Goal: Find specific fact: Find specific fact

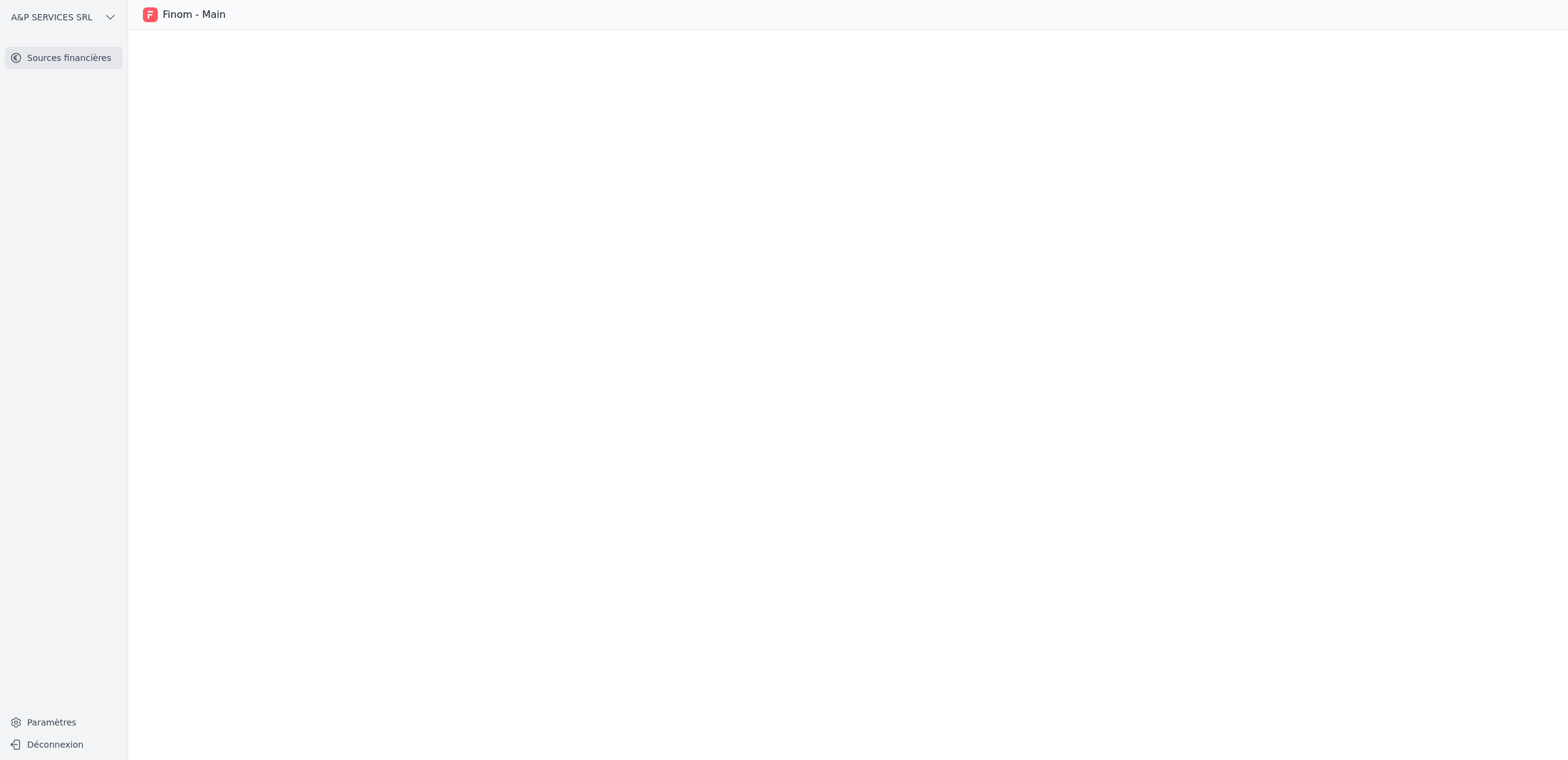
scroll to position [2099, 0]
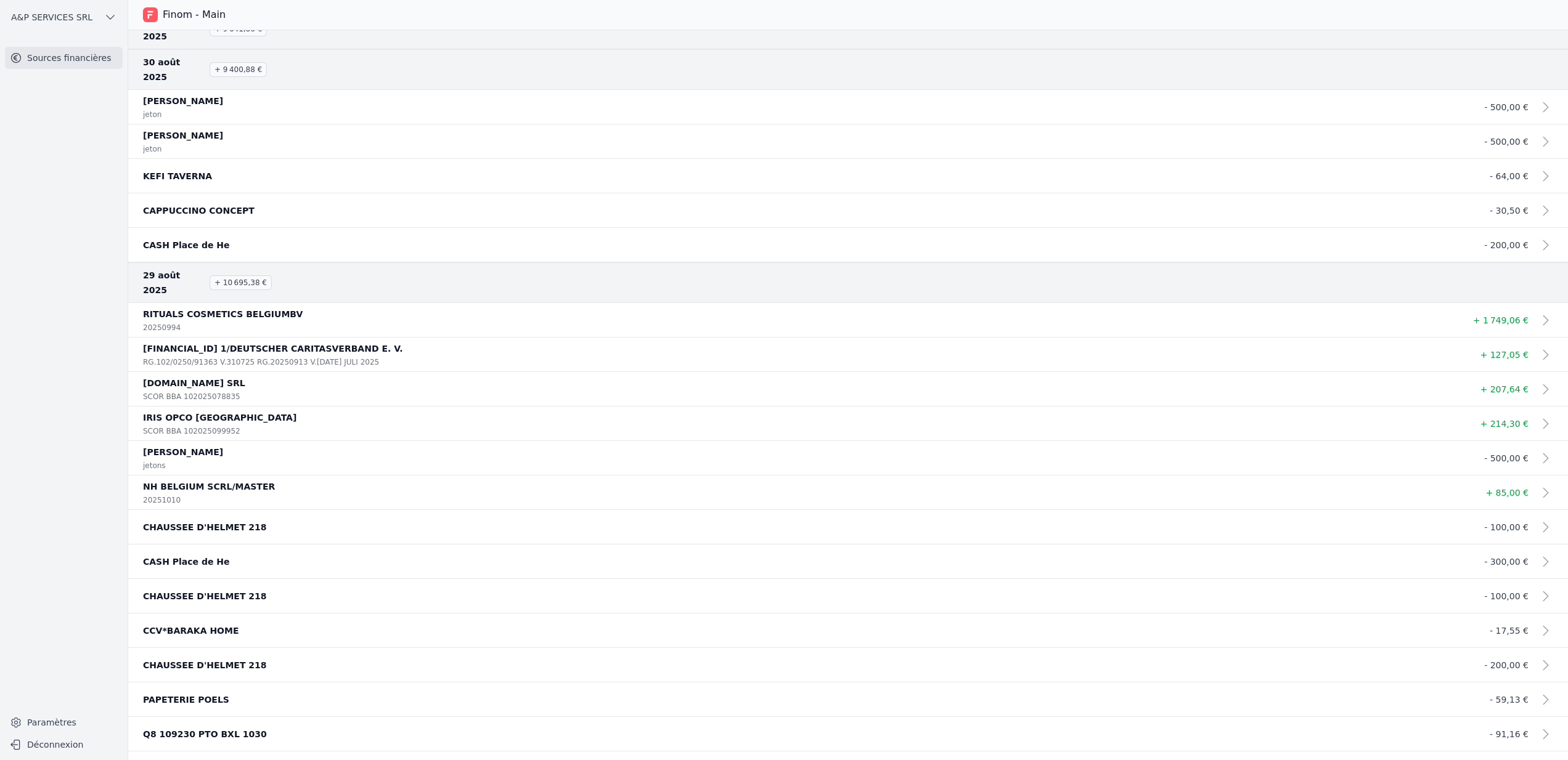
click at [62, 19] on span "A&P SERVICES SRL" at bounding box center [52, 17] width 81 height 12
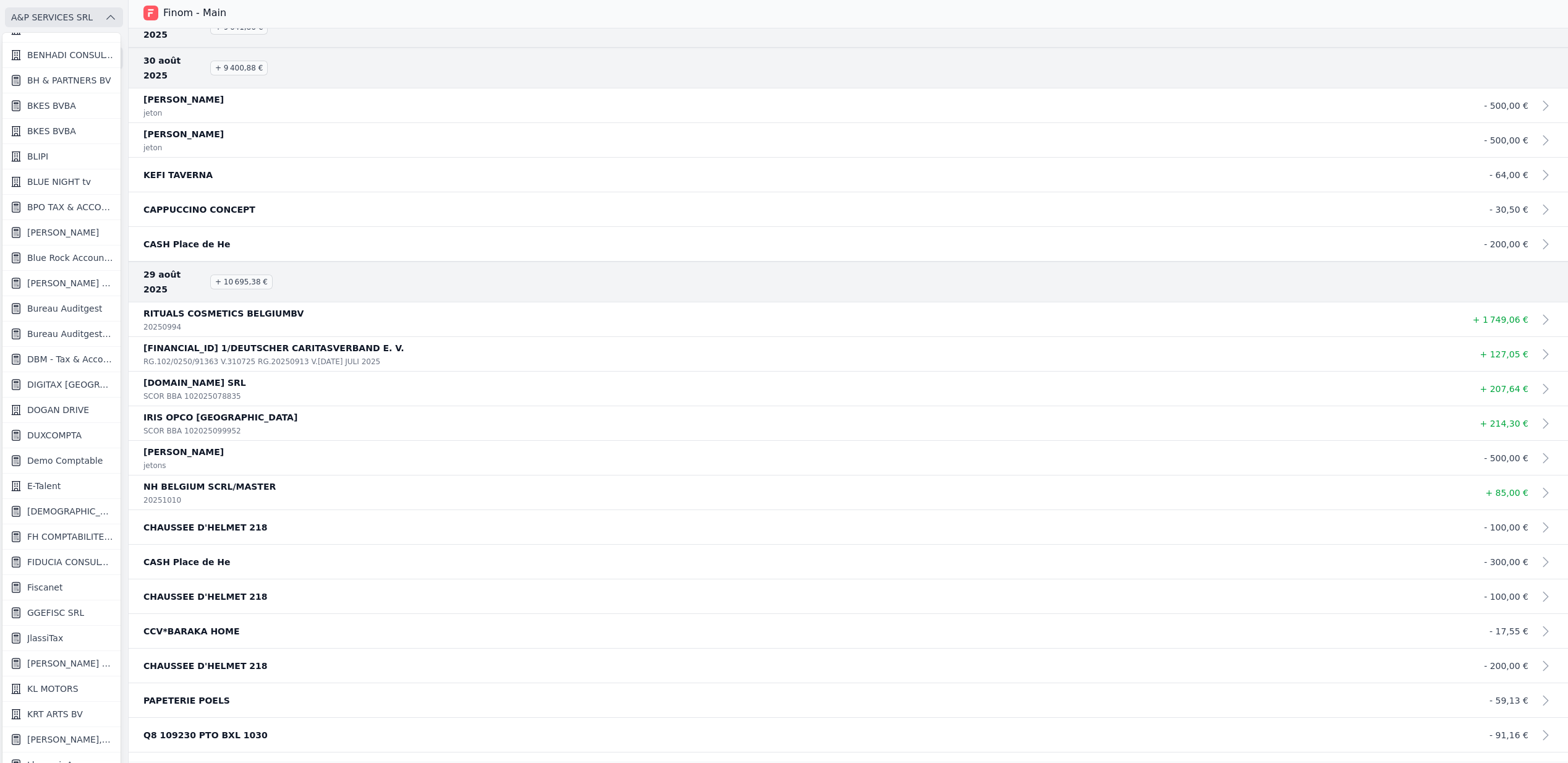
scroll to position [0, 0]
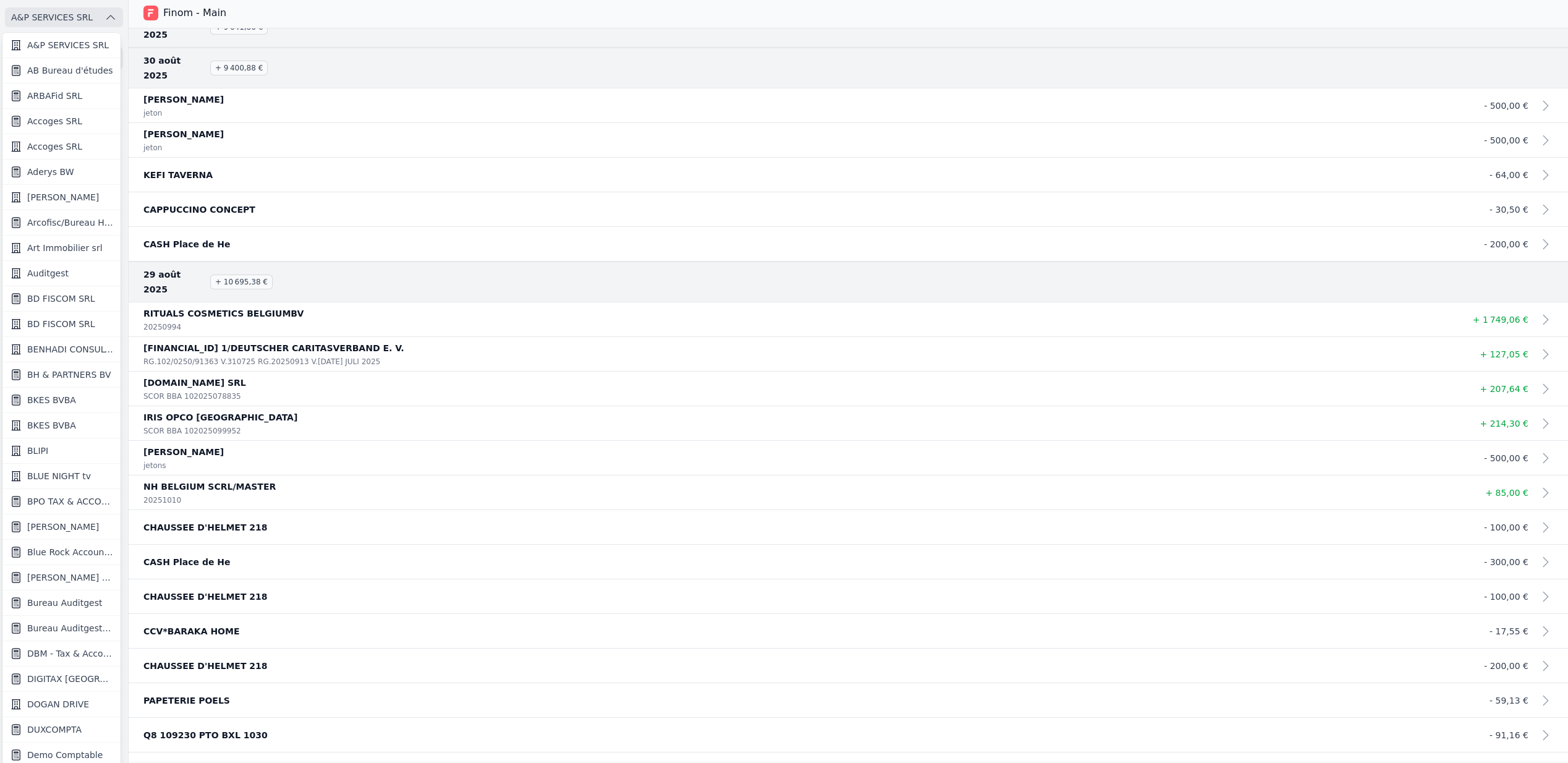
click at [61, 606] on span "Bureau Auditgest" at bounding box center [64, 603] width 75 height 12
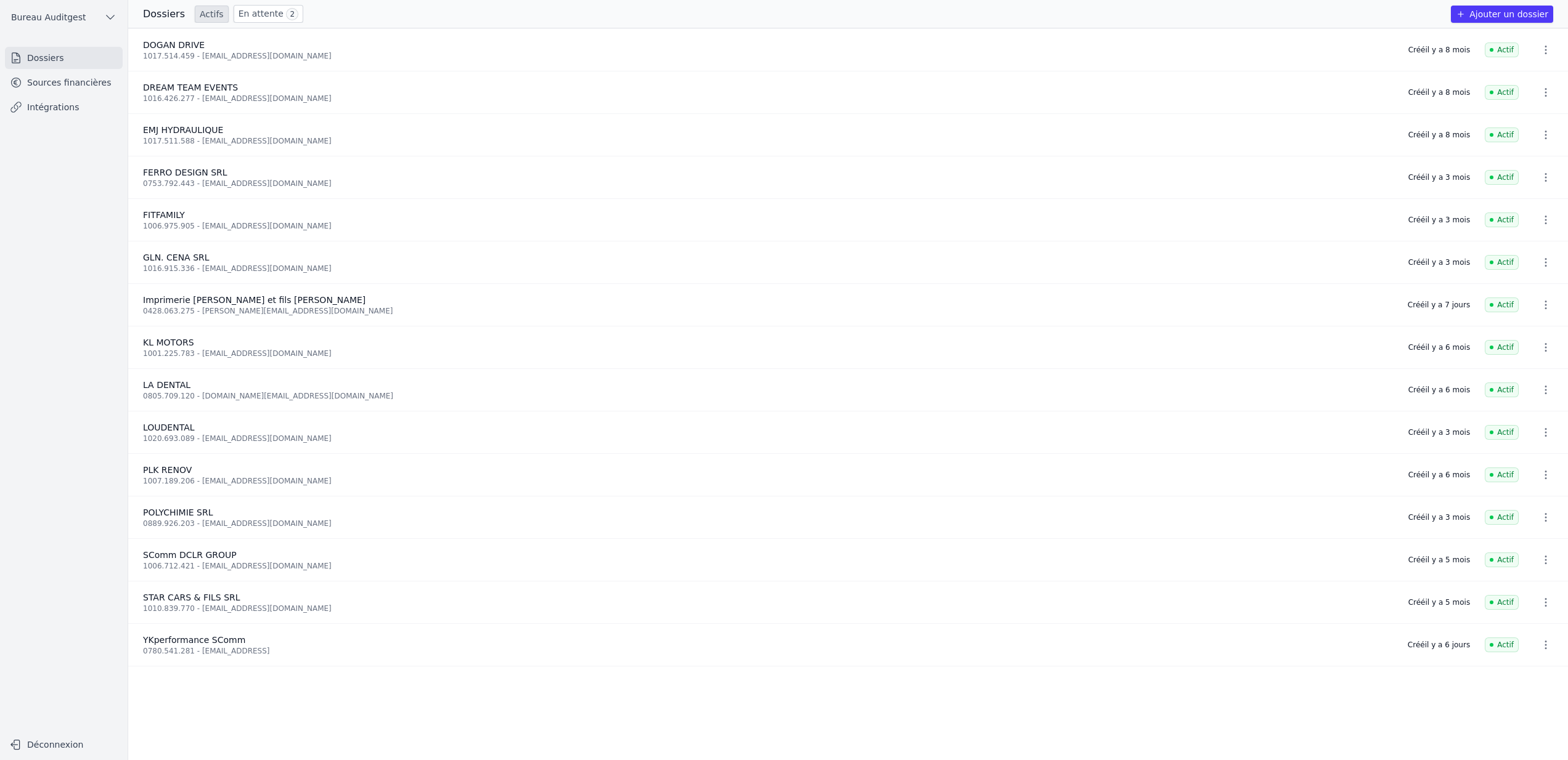
click at [69, 82] on link "Sources financières" at bounding box center [63, 82] width 117 height 22
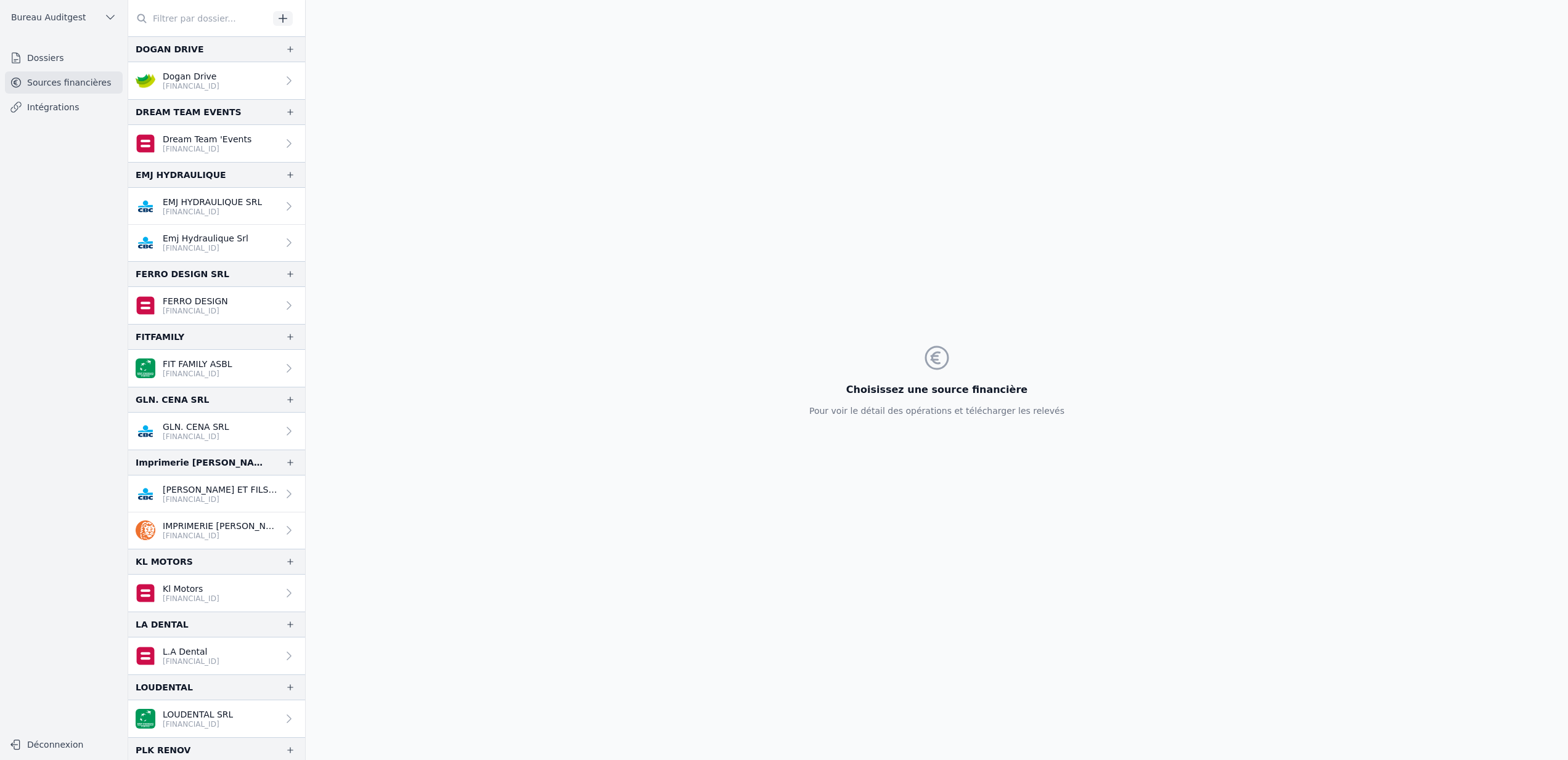
click at [196, 312] on p "BE64 0689 3856 4852" at bounding box center [195, 311] width 65 height 10
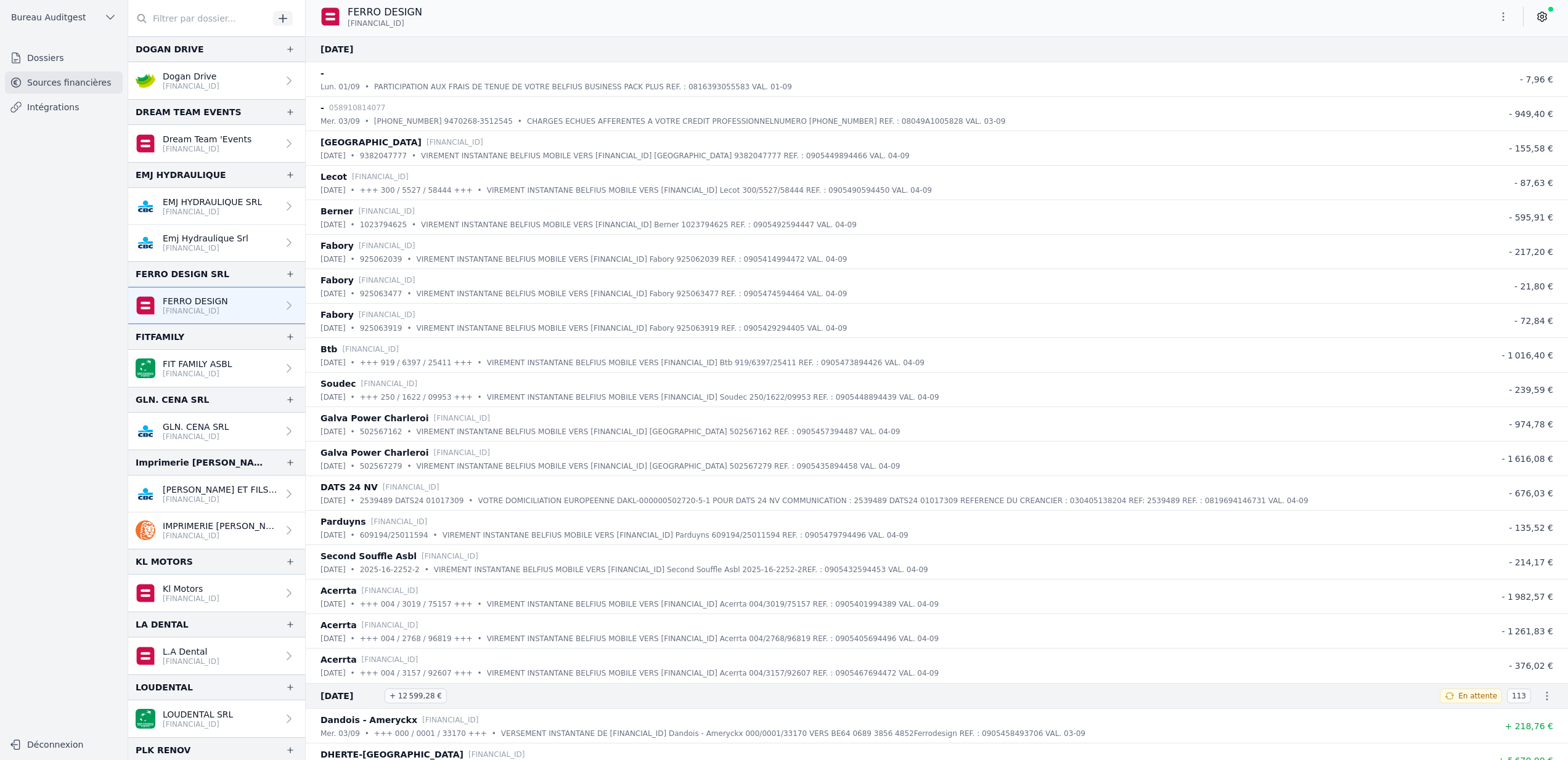
click at [1543, 14] on icon at bounding box center [1542, 16] width 9 height 9
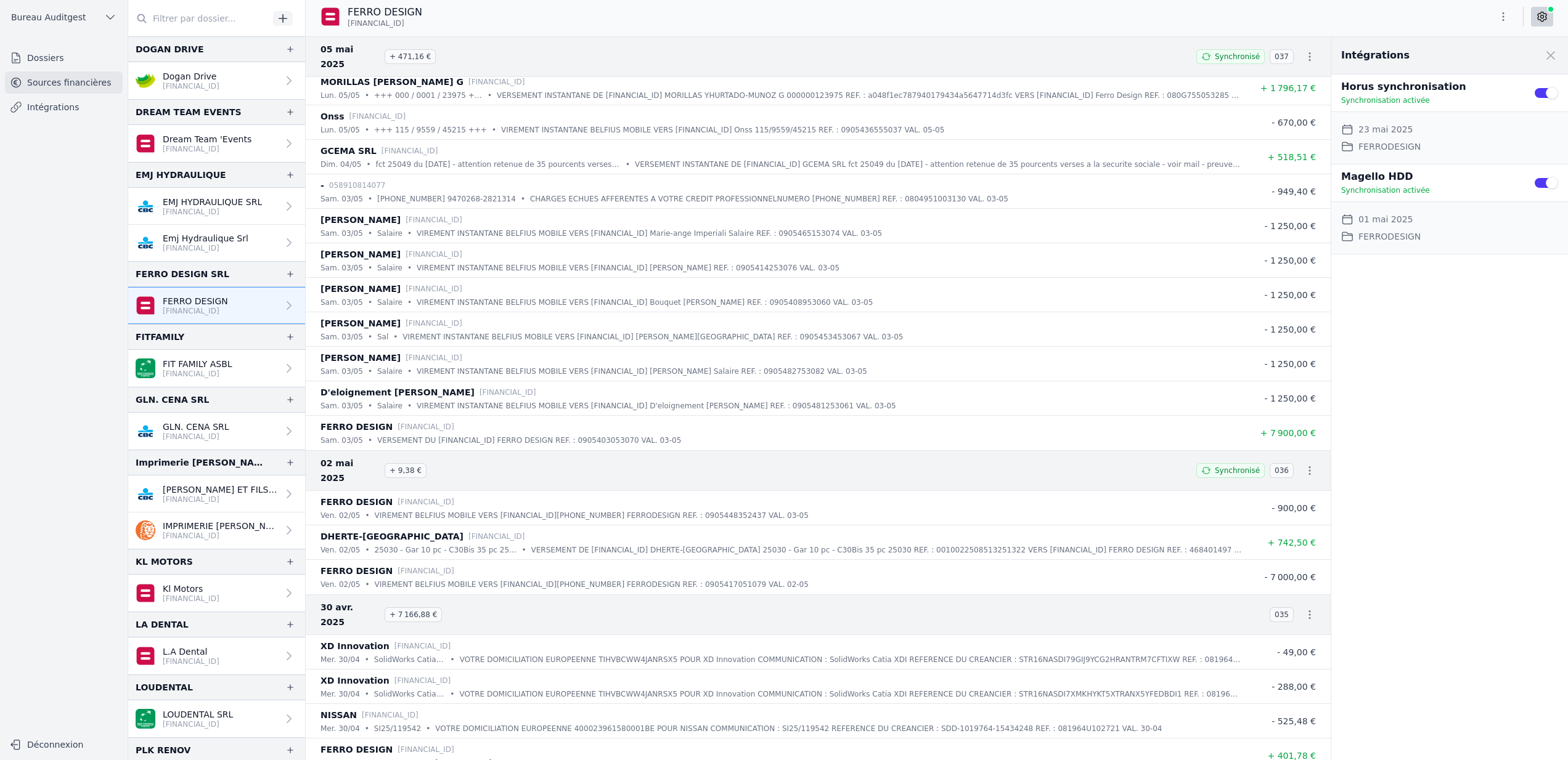
scroll to position [18612, 0]
click at [1550, 192] on div "Use setting" at bounding box center [1546, 183] width 25 height 27
click at [1543, 180] on button "Use setting" at bounding box center [1546, 183] width 25 height 12
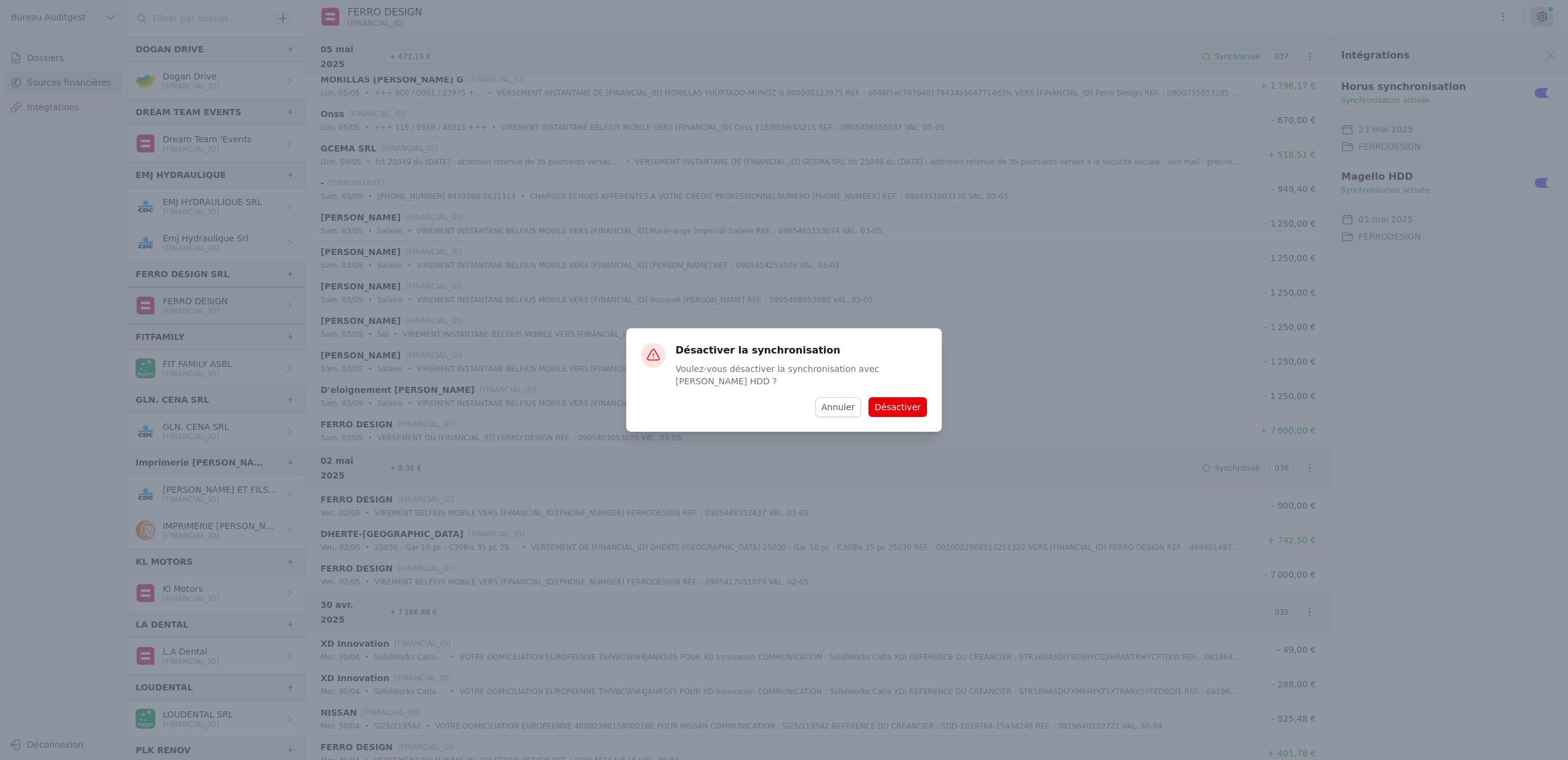
click at [899, 402] on button "Désactiver" at bounding box center [897, 407] width 58 height 20
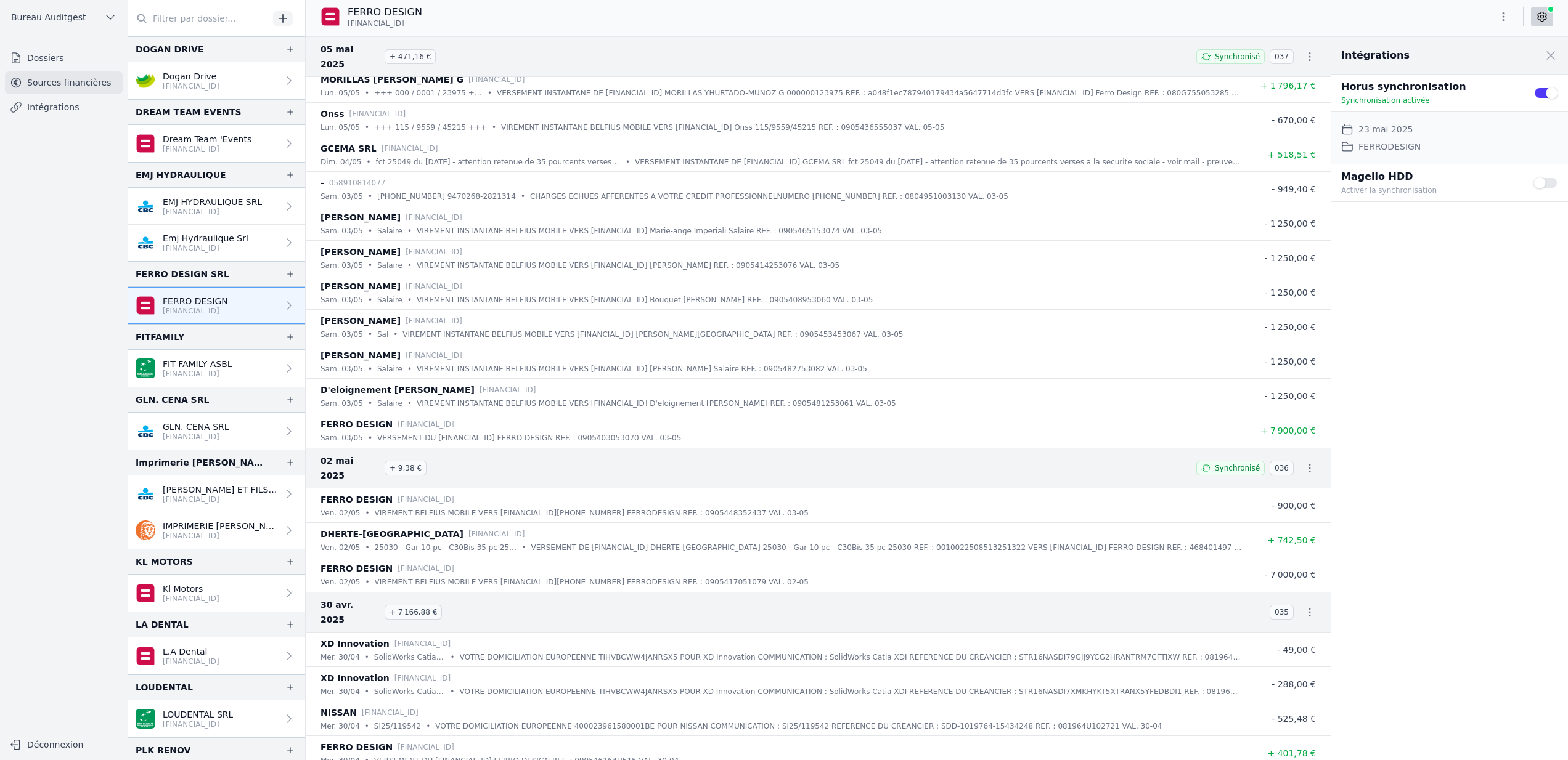
click at [1541, 89] on button "Use setting" at bounding box center [1546, 93] width 25 height 12
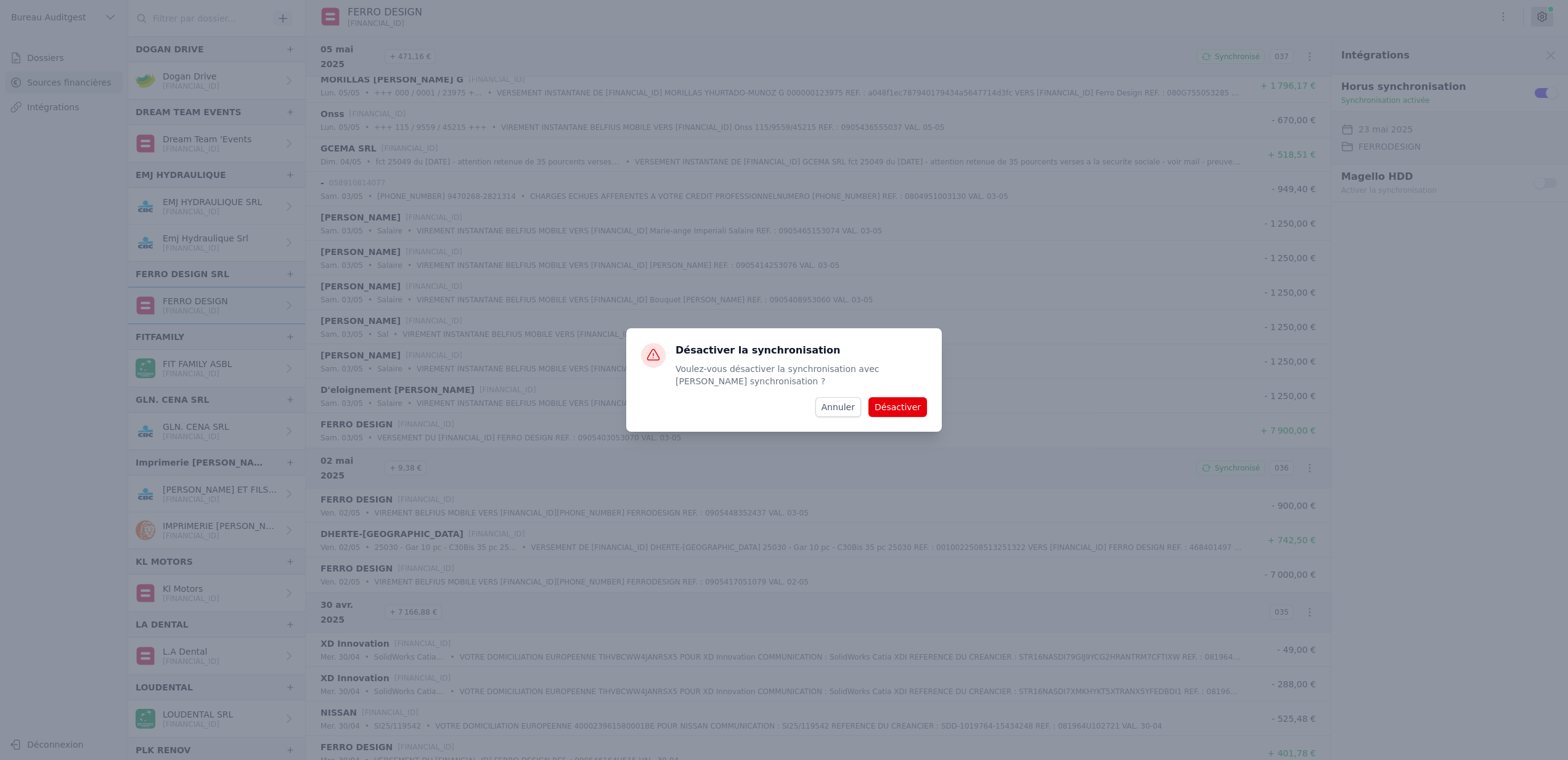
click at [905, 408] on button "Désactiver" at bounding box center [897, 407] width 58 height 20
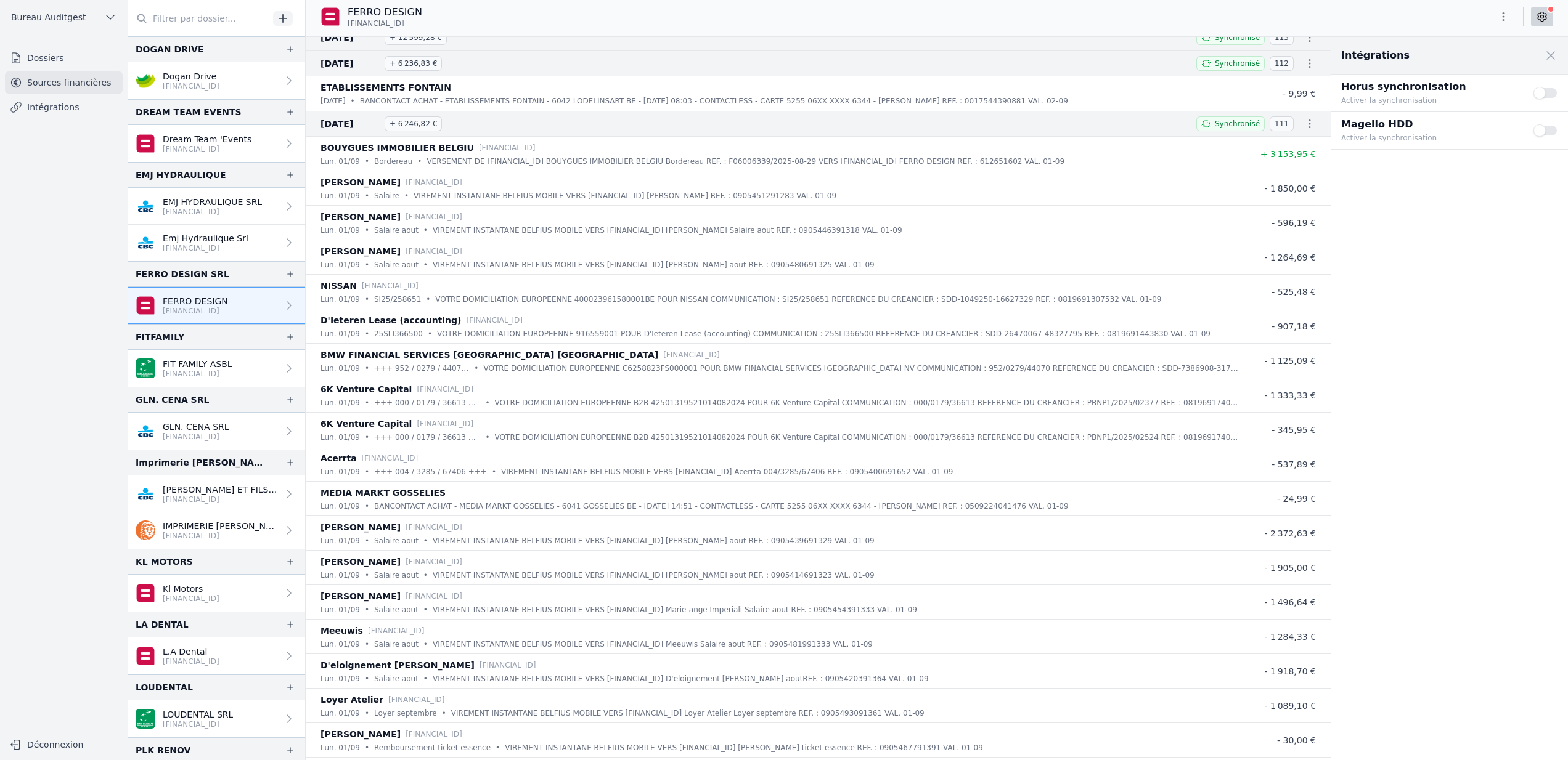
scroll to position [765, 0]
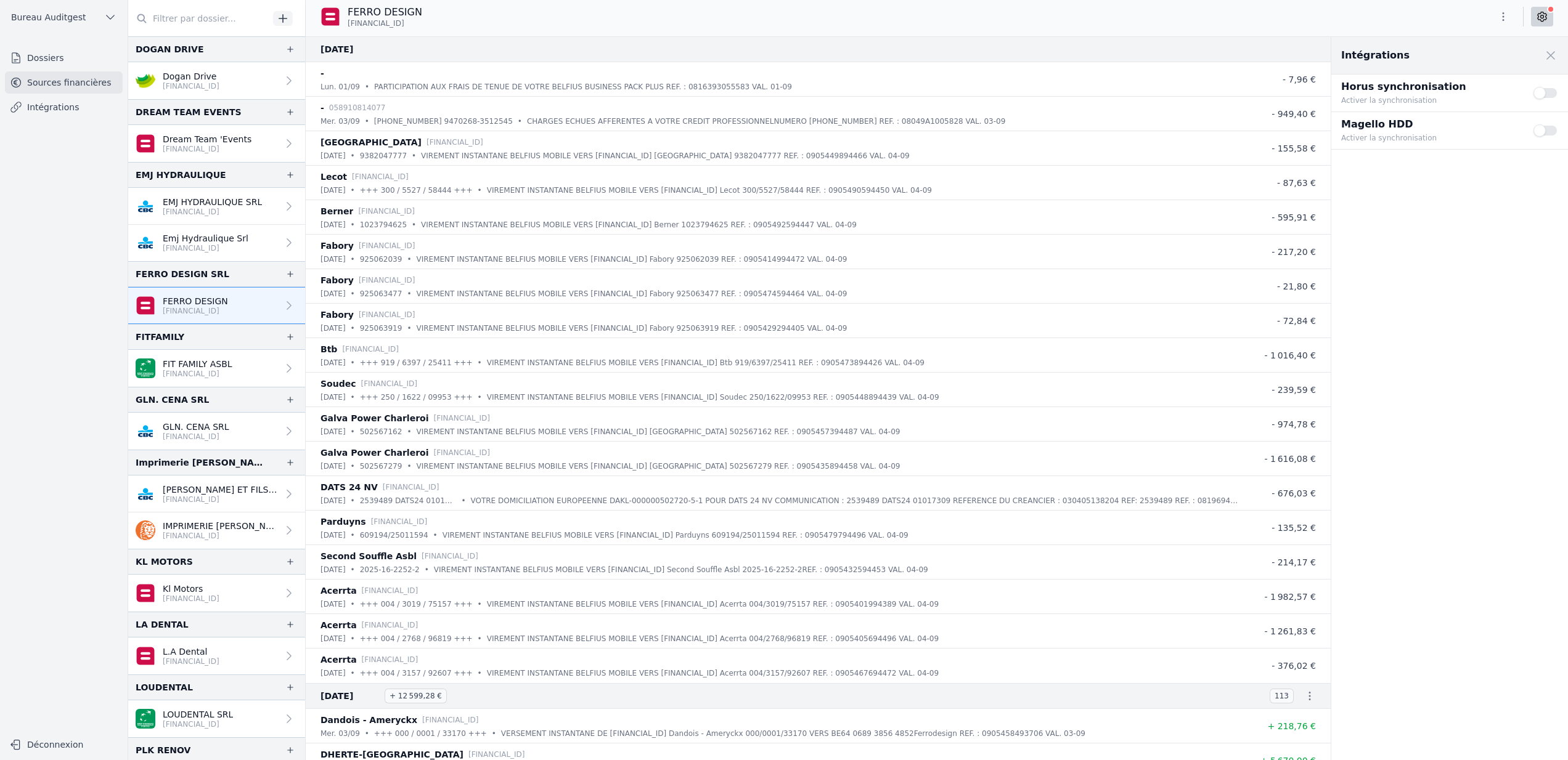
click at [1544, 93] on button "Use setting" at bounding box center [1546, 93] width 25 height 12
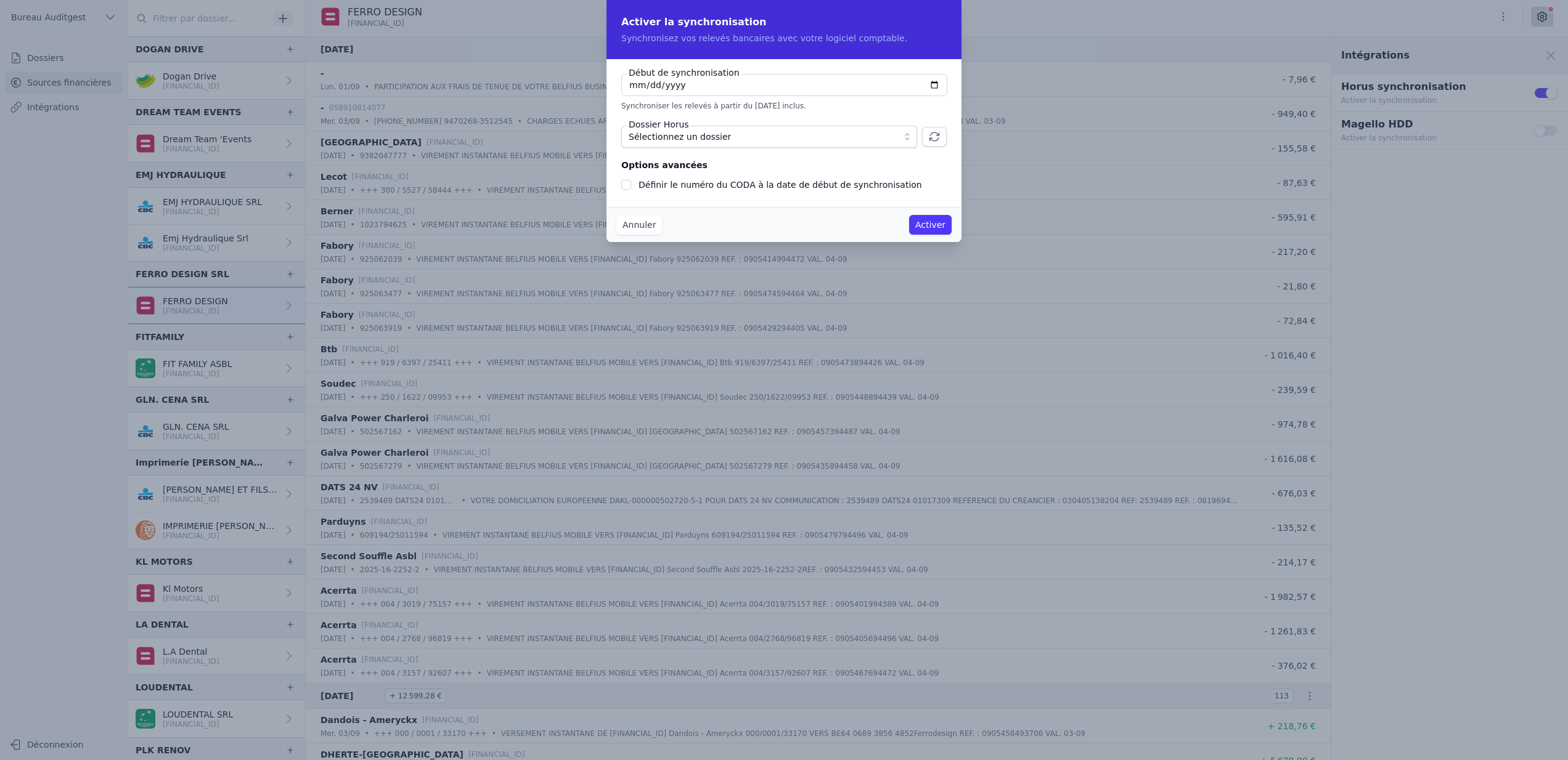
click at [826, 183] on label "Définir le numéro du CODA à la date de début de synchronisation" at bounding box center [780, 185] width 284 height 10
click at [631, 183] on input "Définir le numéro du CODA à la date de début de synchronisation" at bounding box center [626, 185] width 10 height 10
checkbox input "true"
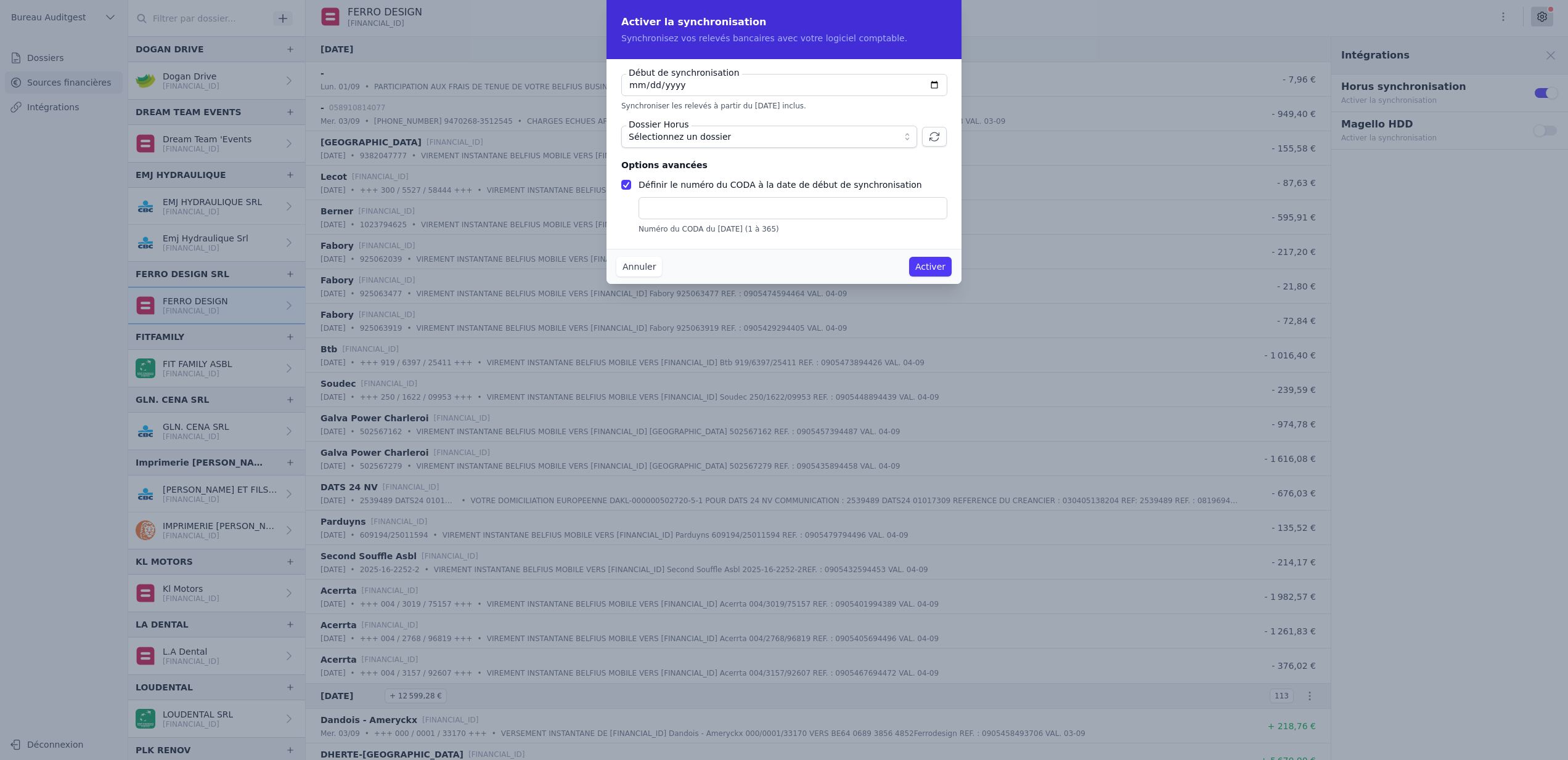
click at [639, 270] on button "Annuler" at bounding box center [639, 266] width 45 height 20
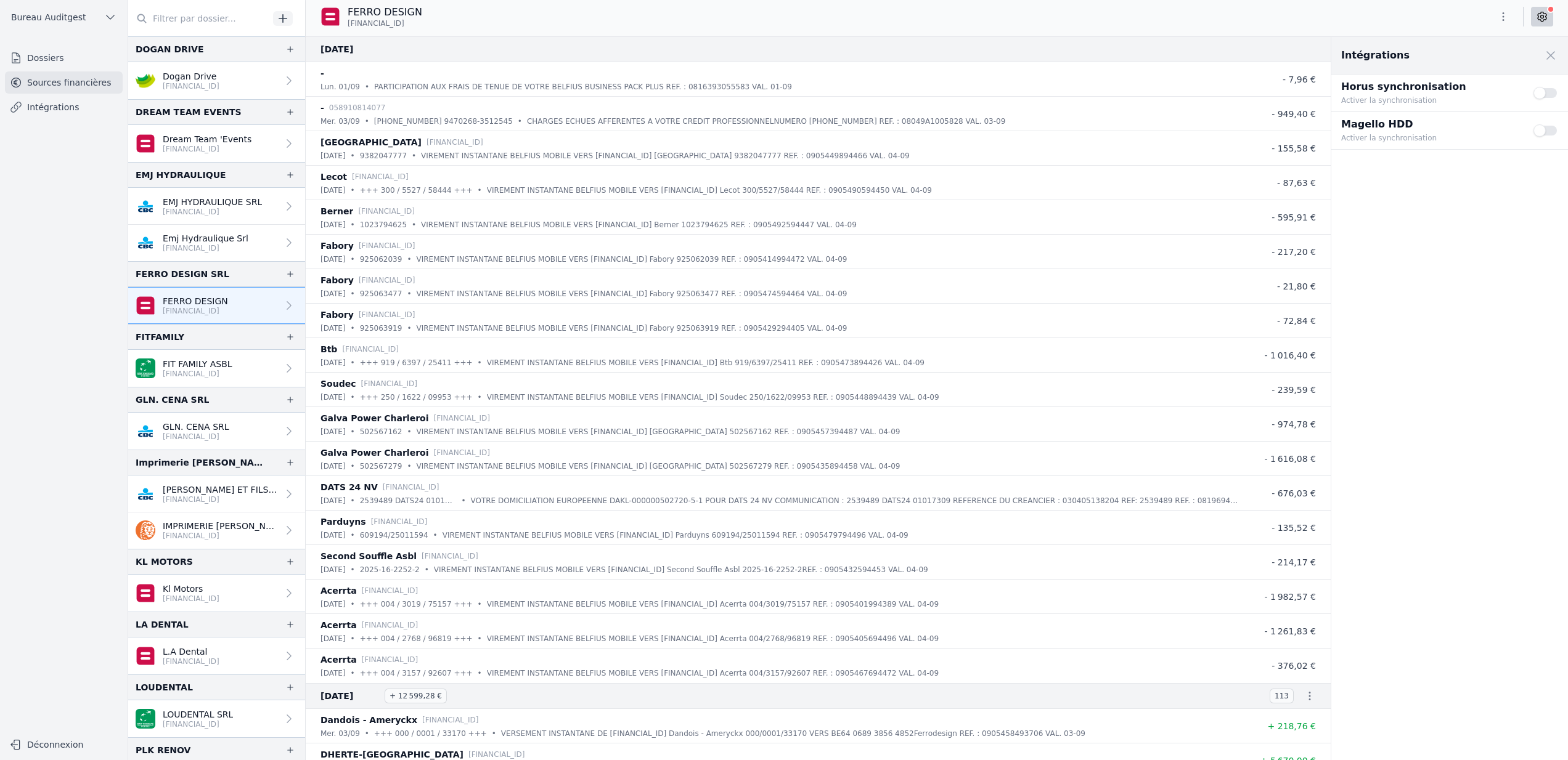
click at [25, 21] on span "Bureau Auditgest" at bounding box center [48, 17] width 75 height 12
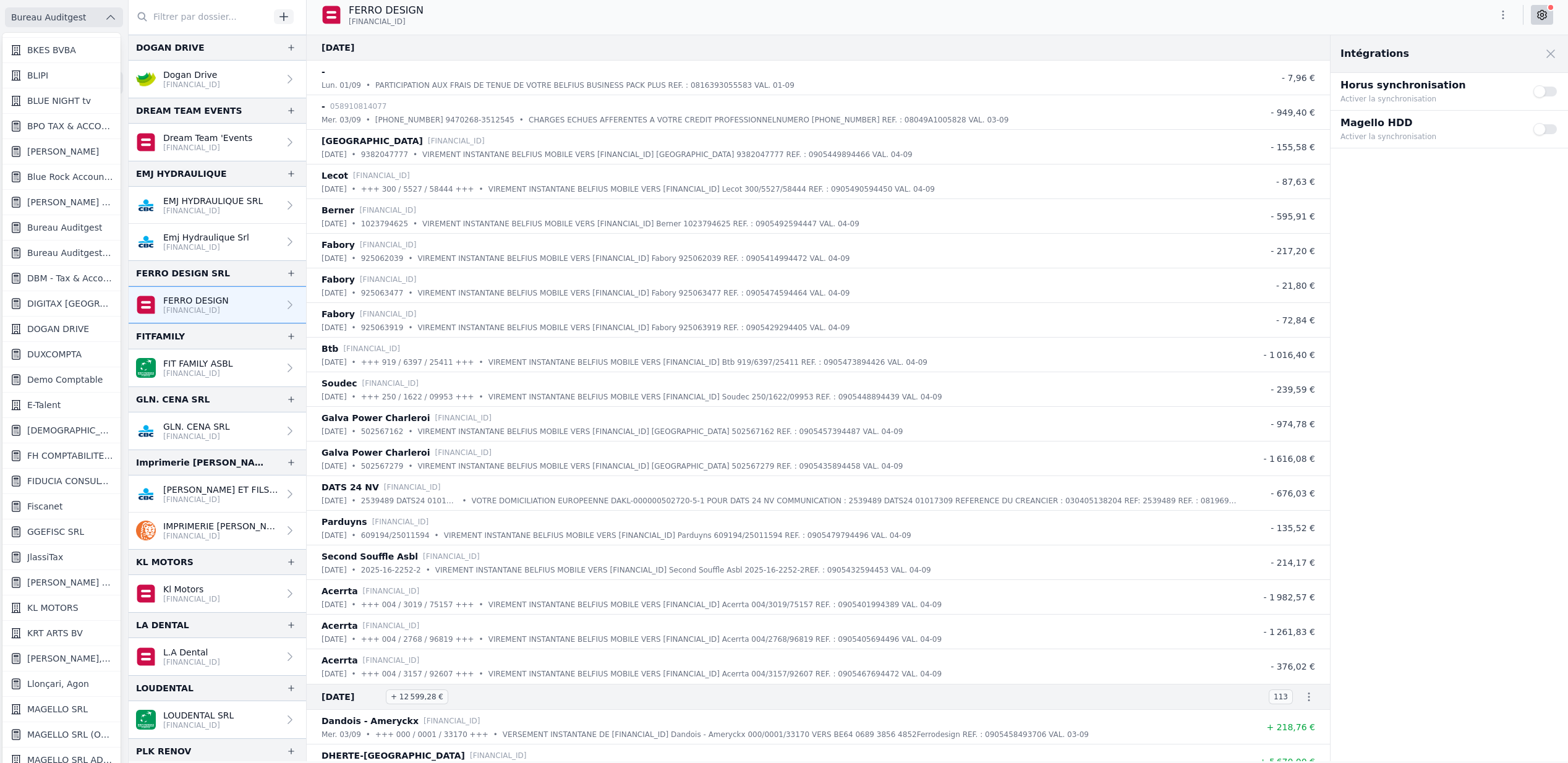
scroll to position [389, 0]
click at [47, 491] on span "Fiscanet" at bounding box center [44, 494] width 35 height 12
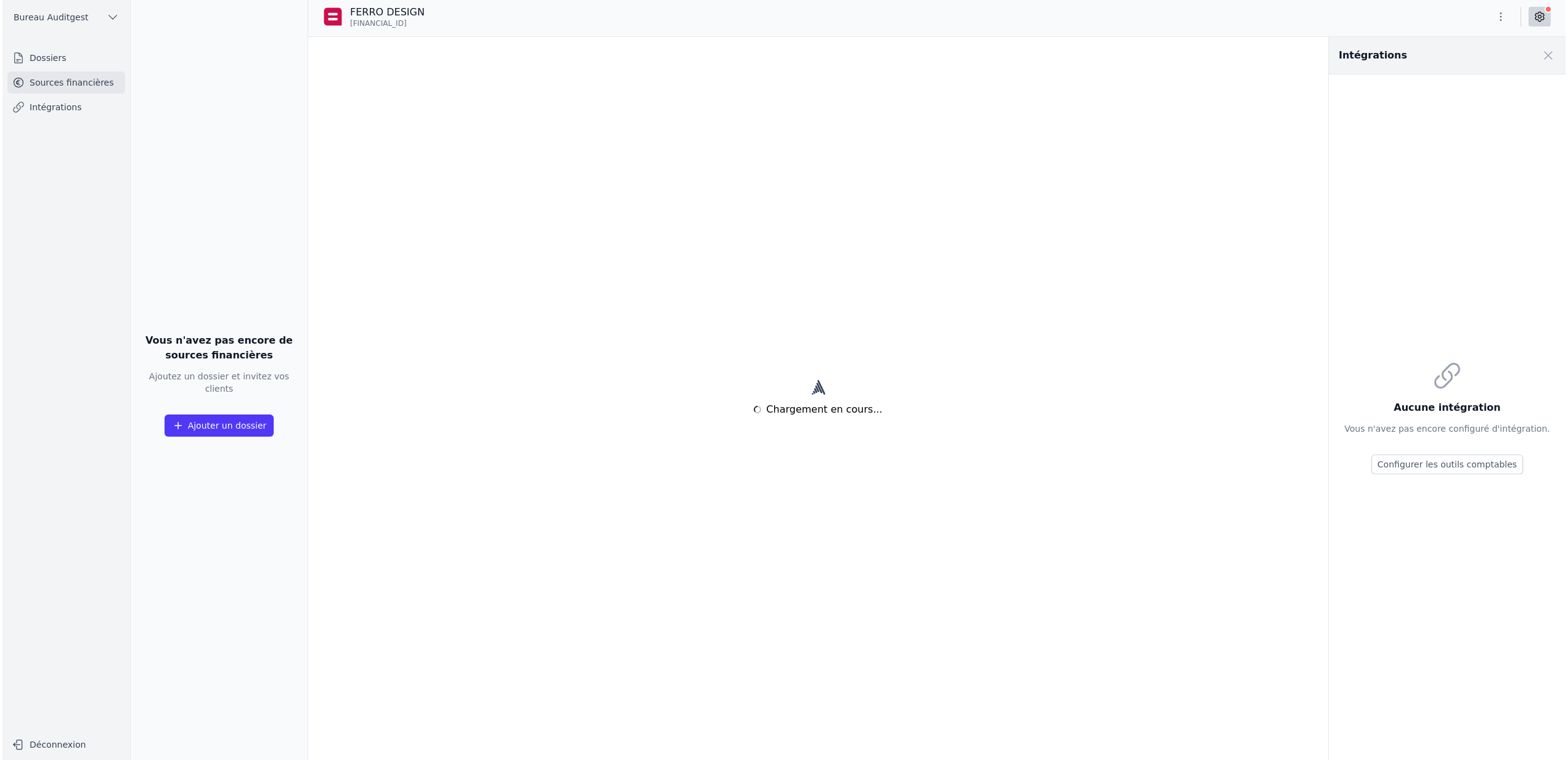
scroll to position [0, 0]
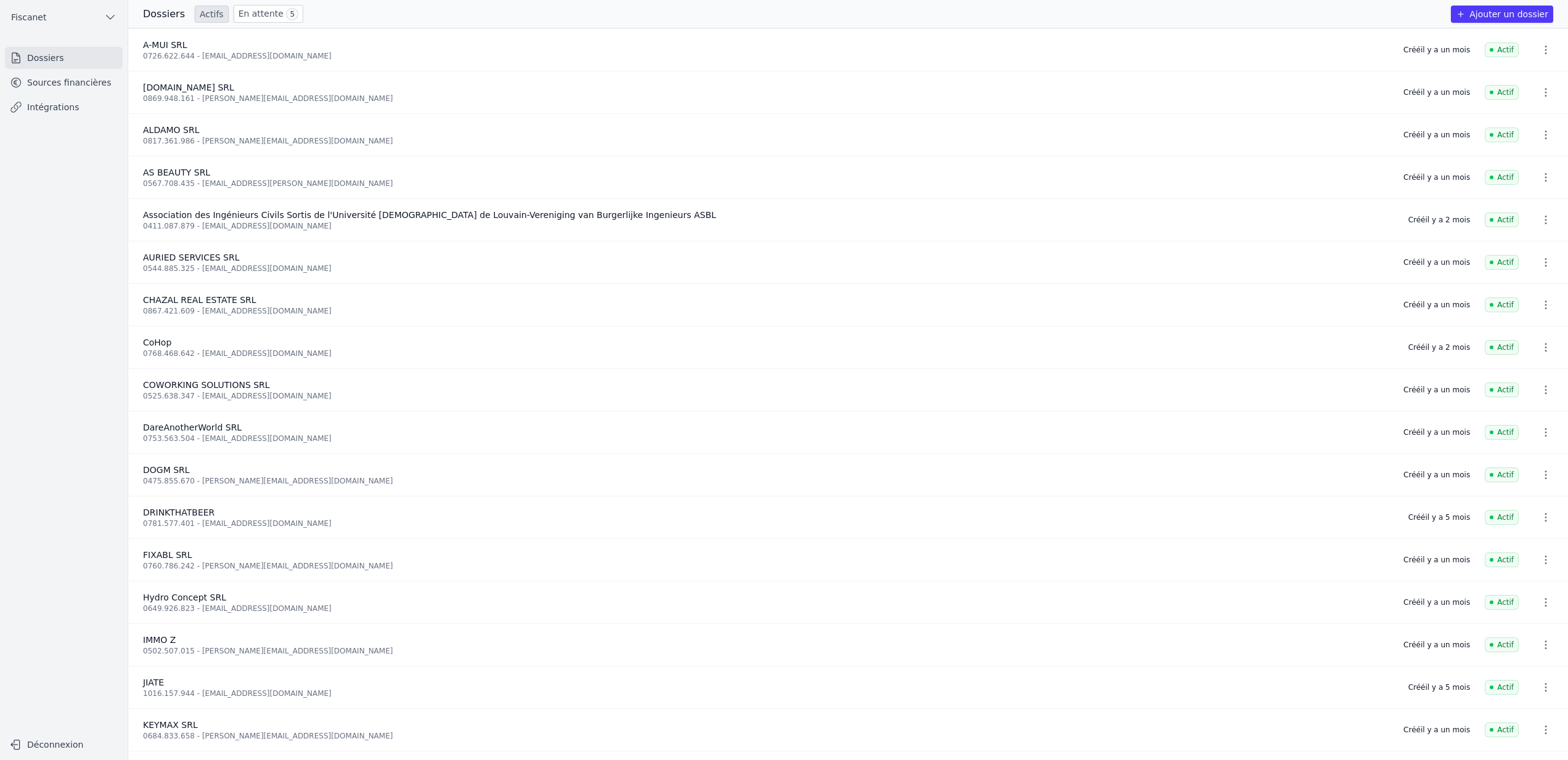
click at [95, 88] on link "Sources financières" at bounding box center [63, 82] width 117 height 22
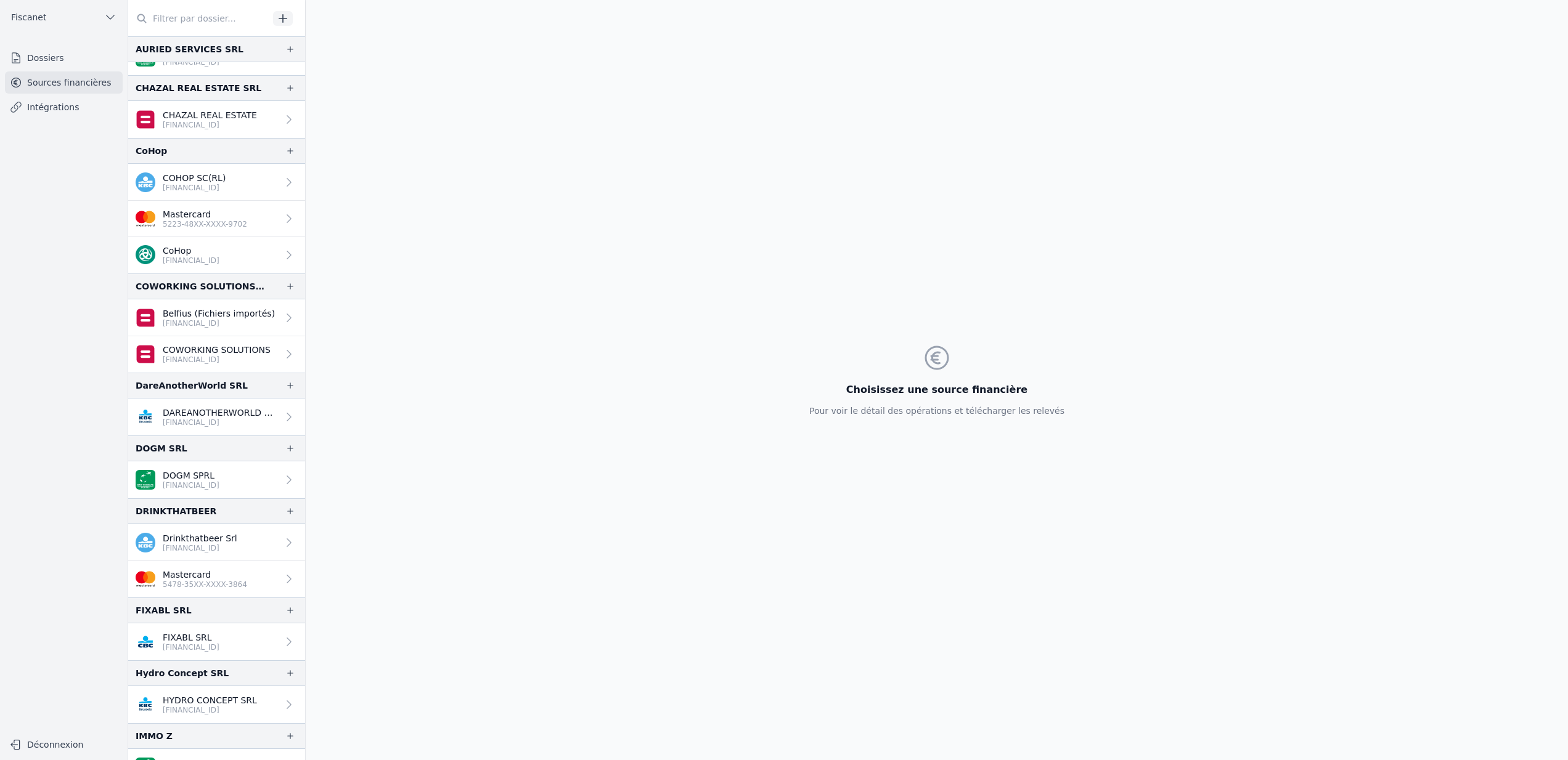
scroll to position [310, 0]
click at [243, 266] on link "CoHop BE13 5230 8130 1839" at bounding box center [217, 256] width 177 height 36
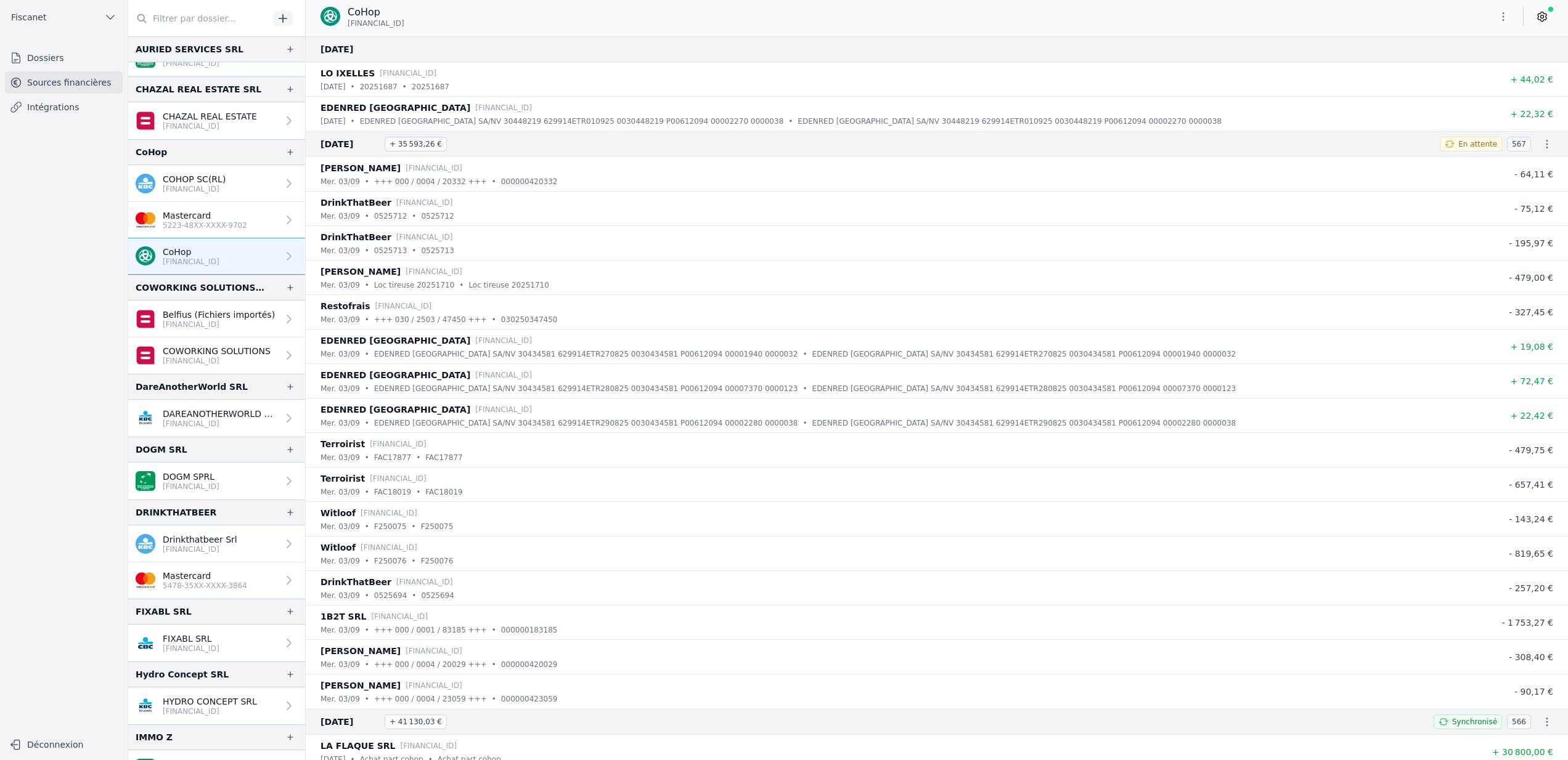
drag, startPoint x: 348, startPoint y: 25, endPoint x: 461, endPoint y: 32, distance: 113.2
click at [461, 32] on div "CoHop BE13 5230 8130 1839" at bounding box center [937, 19] width 1262 height 37
copy span "BE13 5230 8130 1839"
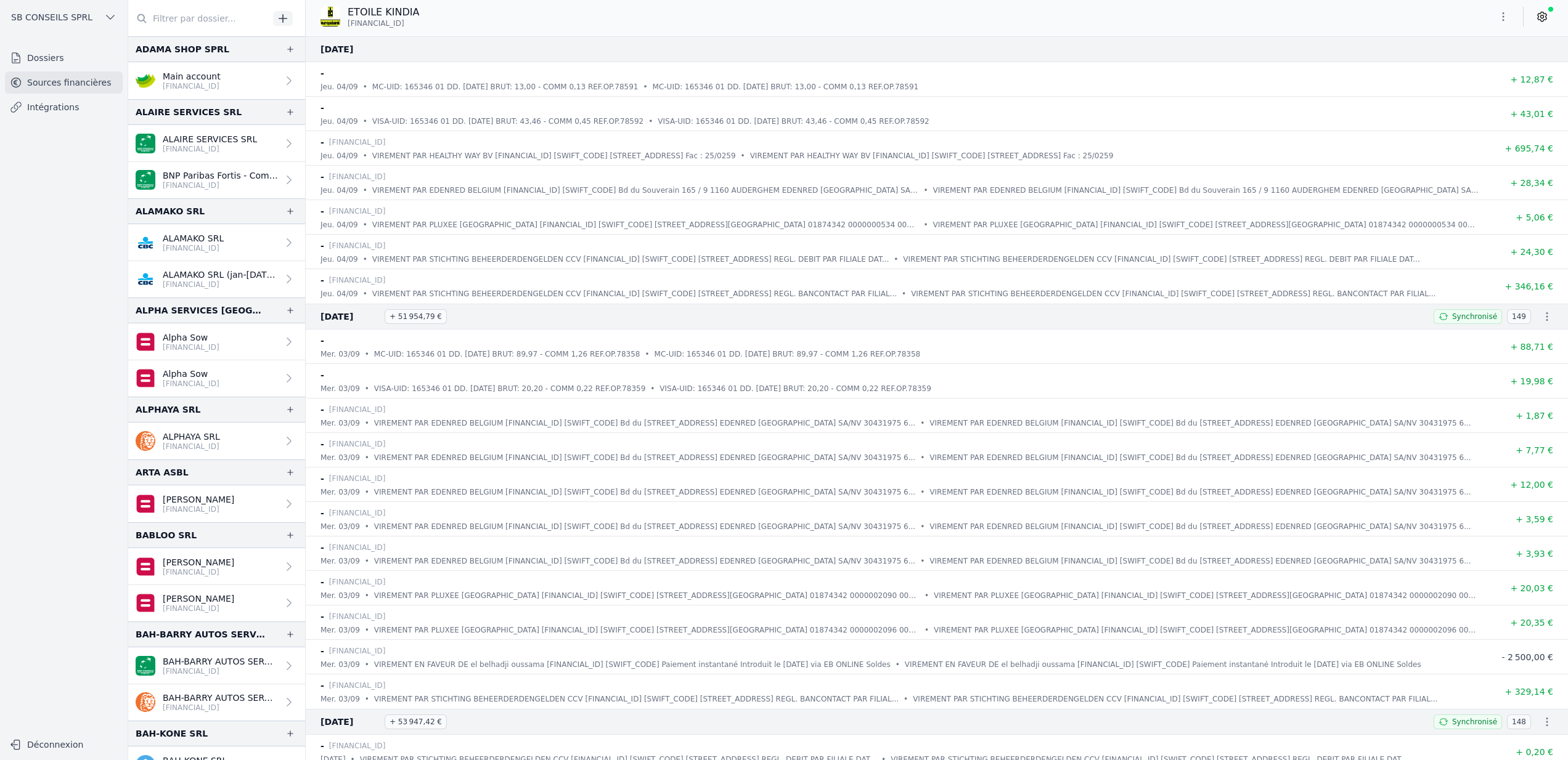
click at [79, 13] on span "SB CONSEILS SPRL" at bounding box center [52, 17] width 81 height 12
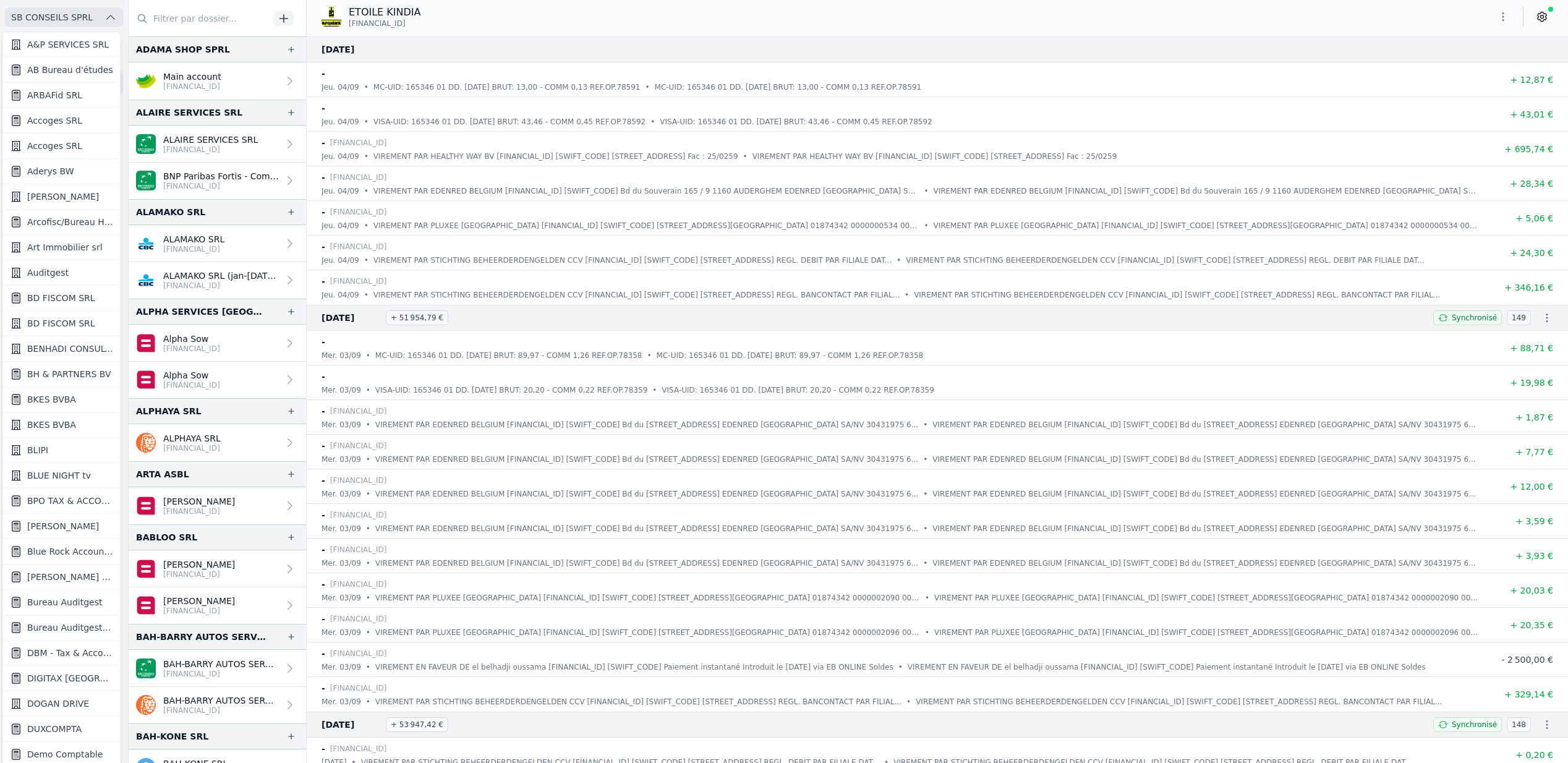
click at [1202, 169] on div at bounding box center [784, 381] width 1568 height 763
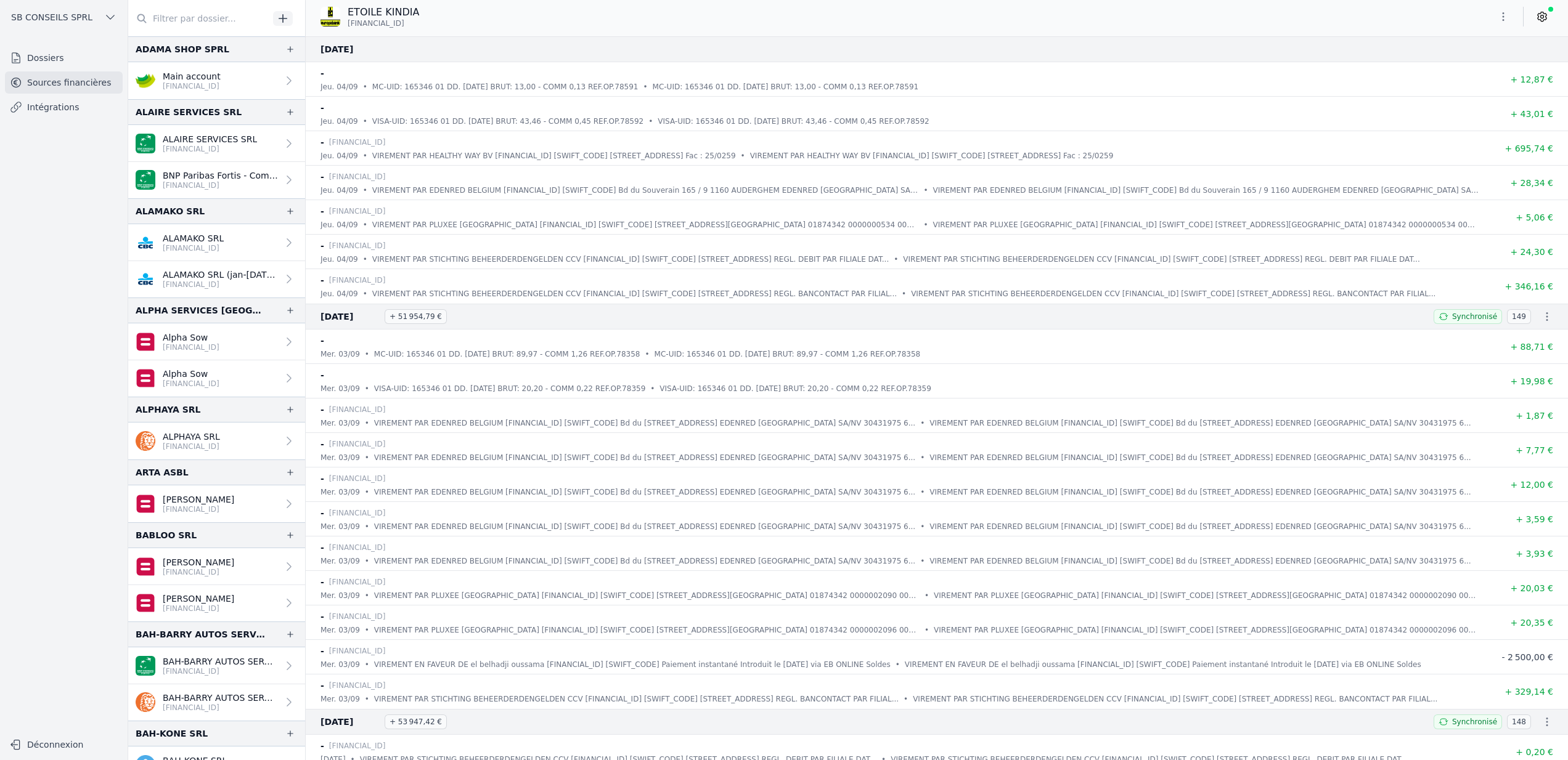
click at [350, 22] on span "[FINANCIAL_ID]" at bounding box center [376, 23] width 57 height 10
drag, startPoint x: 346, startPoint y: 22, endPoint x: 439, endPoint y: 35, distance: 93.9
click at [439, 35] on div "ETOILE KINDIA [FINANCIAL_ID]" at bounding box center [937, 19] width 1262 height 37
copy span "[FINANCIAL_ID]"
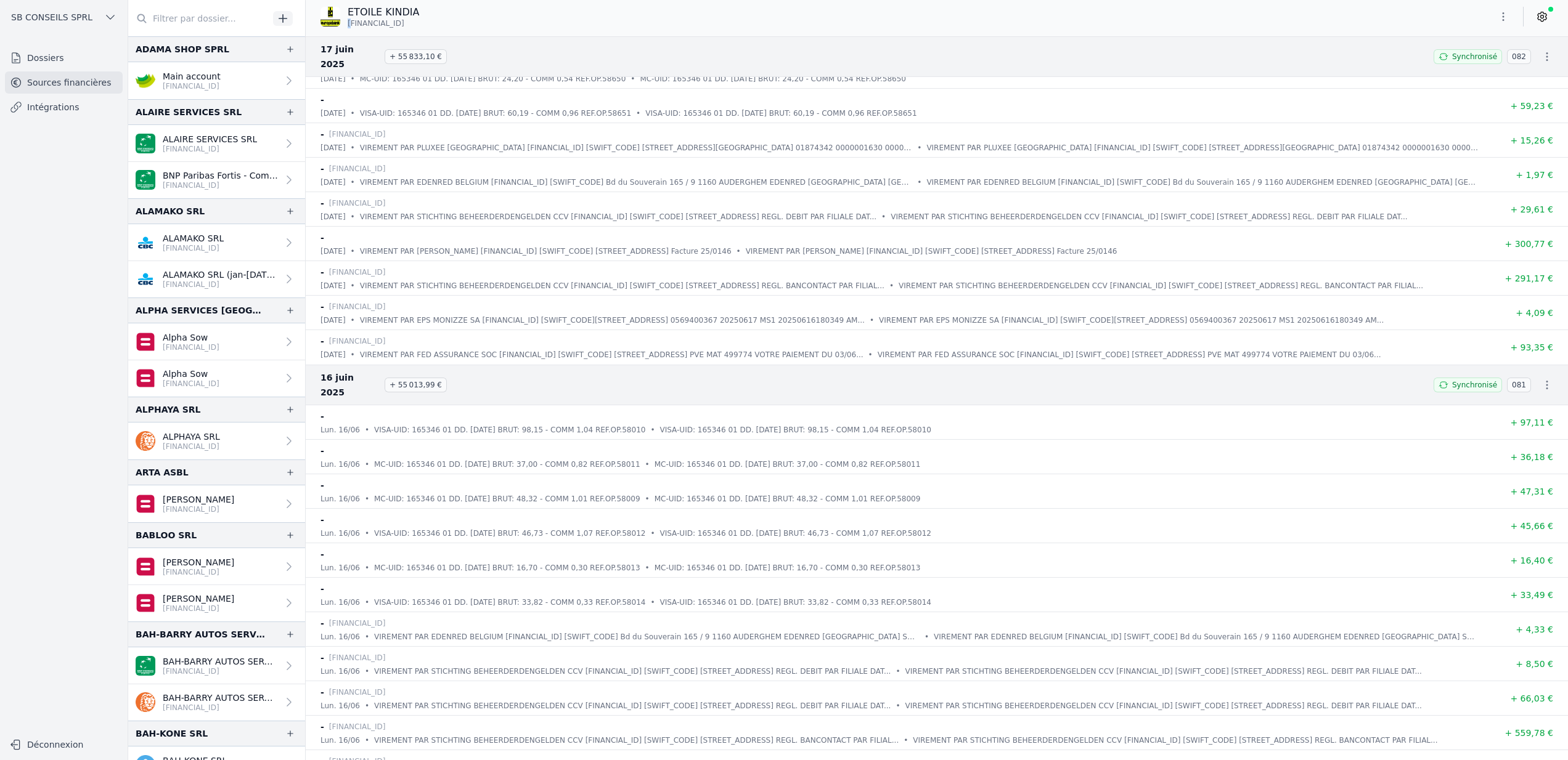
scroll to position [21771, 0]
